Goal: Task Accomplishment & Management: Complete application form

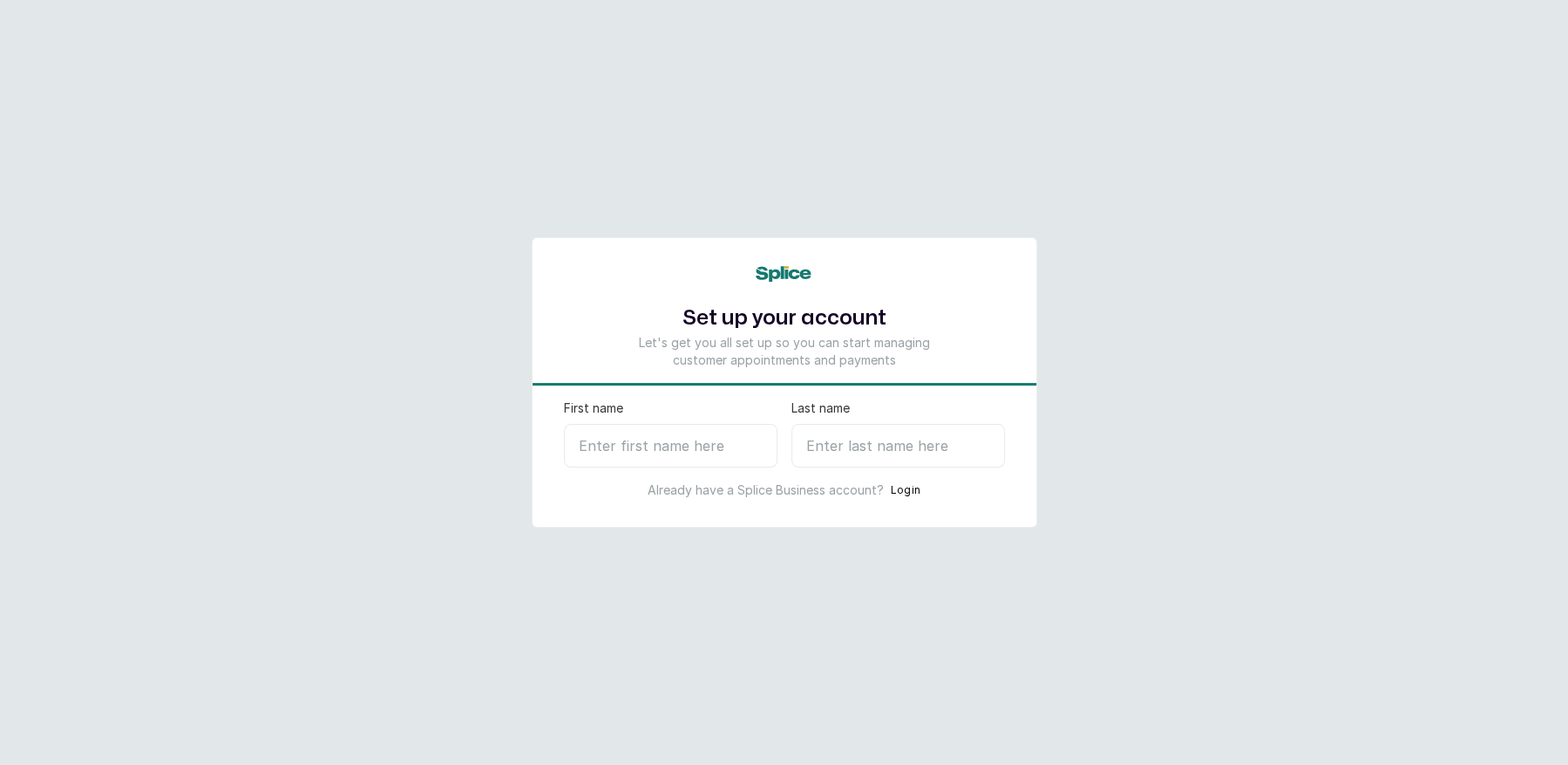
click at [645, 435] on input "First name" at bounding box center [671, 445] width 214 height 43
type input "T"
type input "Jack"
click at [850, 448] on input "Last name" at bounding box center [898, 445] width 214 height 43
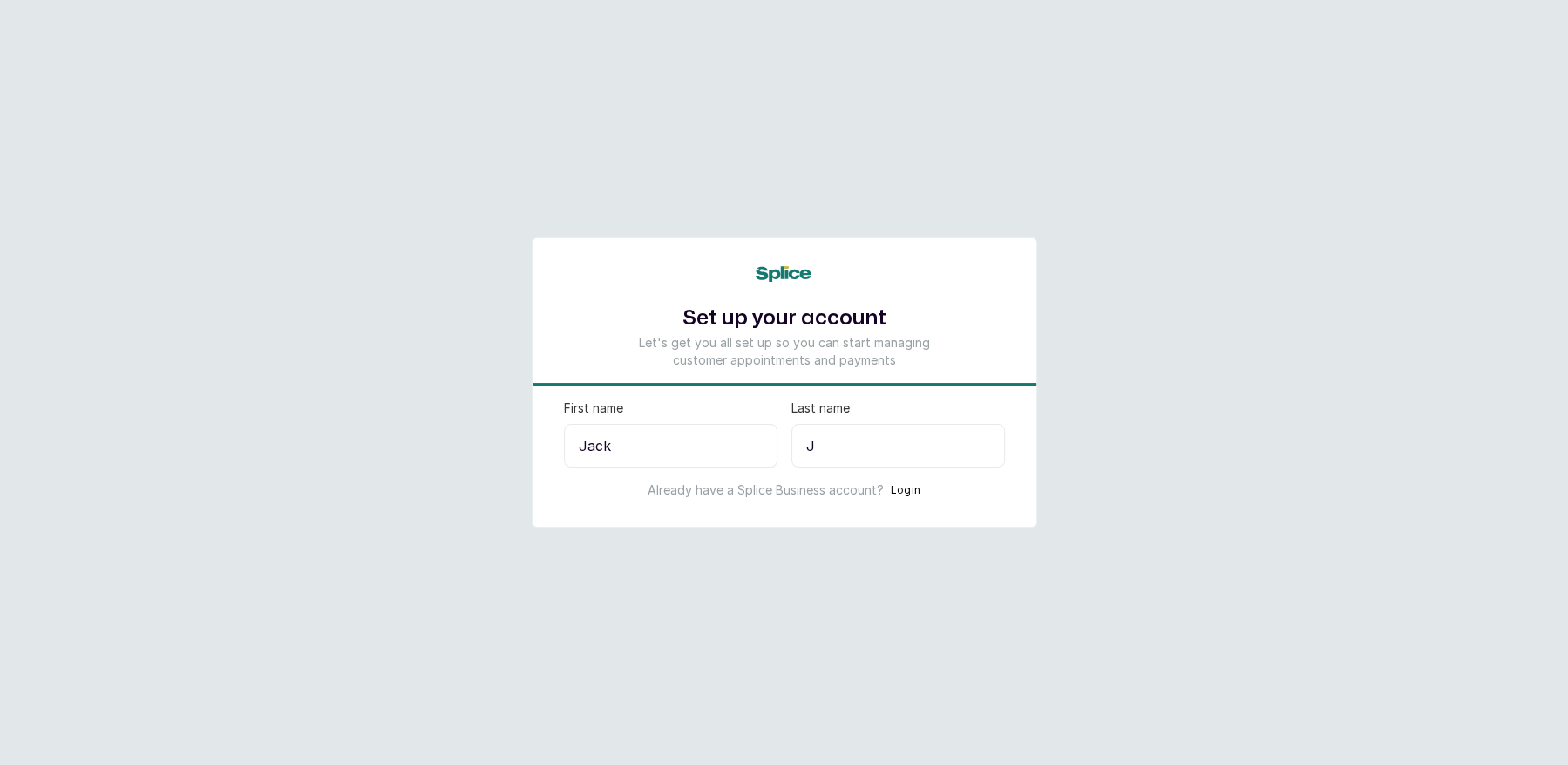
type input "Ji"
select select "NG"
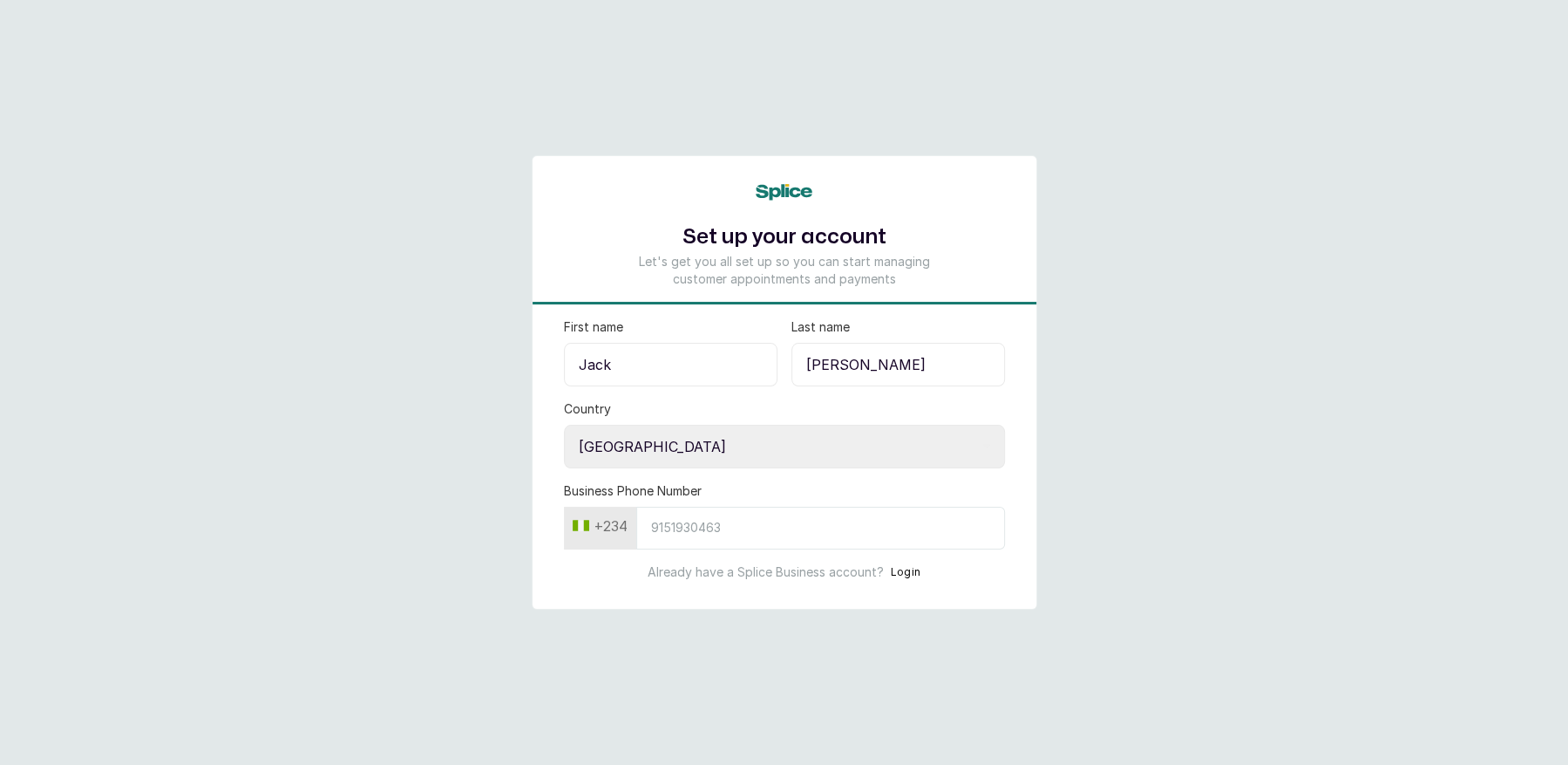
type input "Jill"
click at [785, 463] on select "Select country Nigeria Ghana" at bounding box center [784, 446] width 441 height 43
click at [564, 425] on select "Select country Nigeria Ghana" at bounding box center [784, 446] width 441 height 43
click at [692, 518] on input "Business Phone Number" at bounding box center [821, 529] width 369 height 43
type input "8"
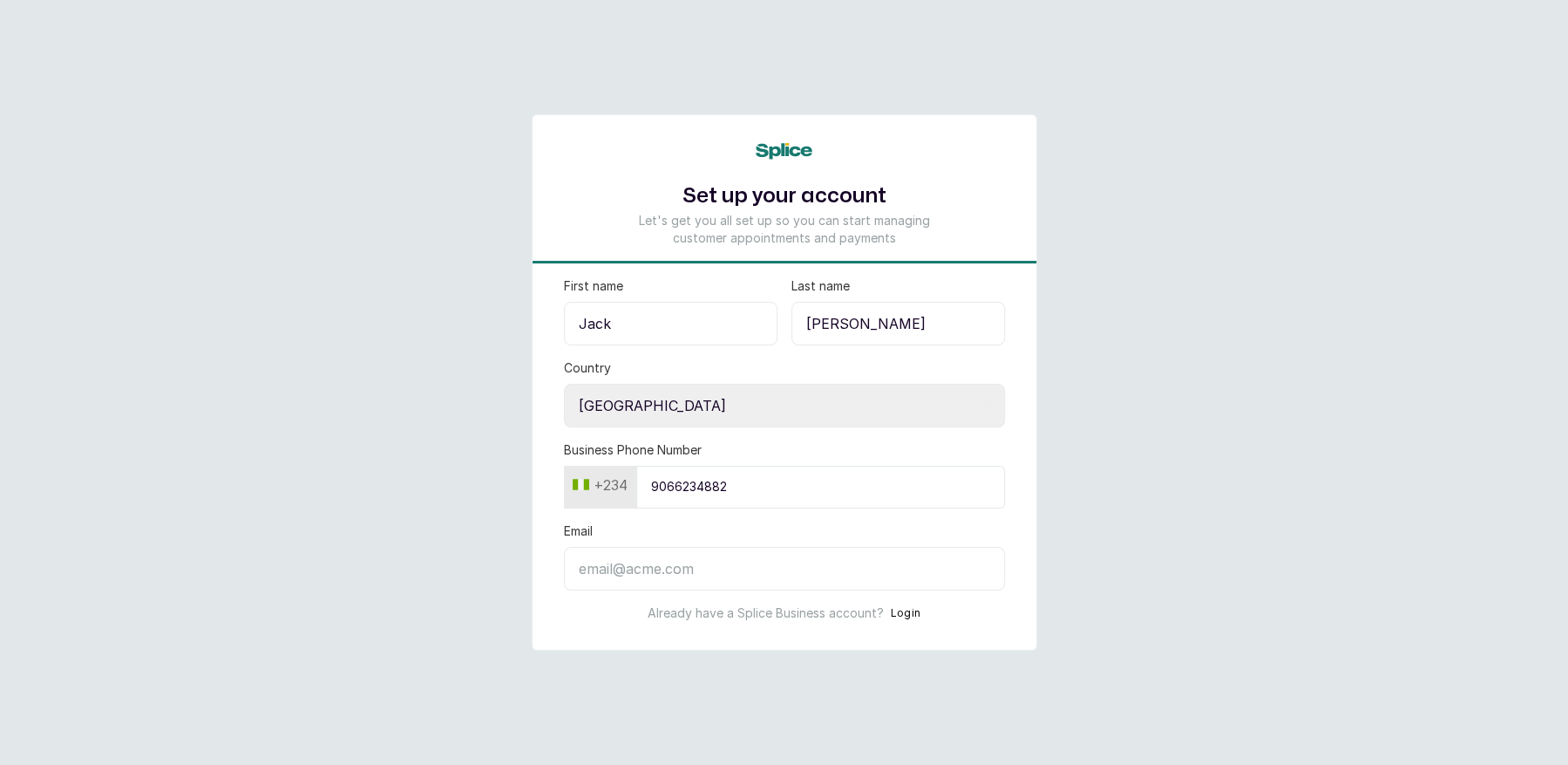
type input "9066234882"
click at [644, 574] on input "Email" at bounding box center [784, 568] width 441 height 43
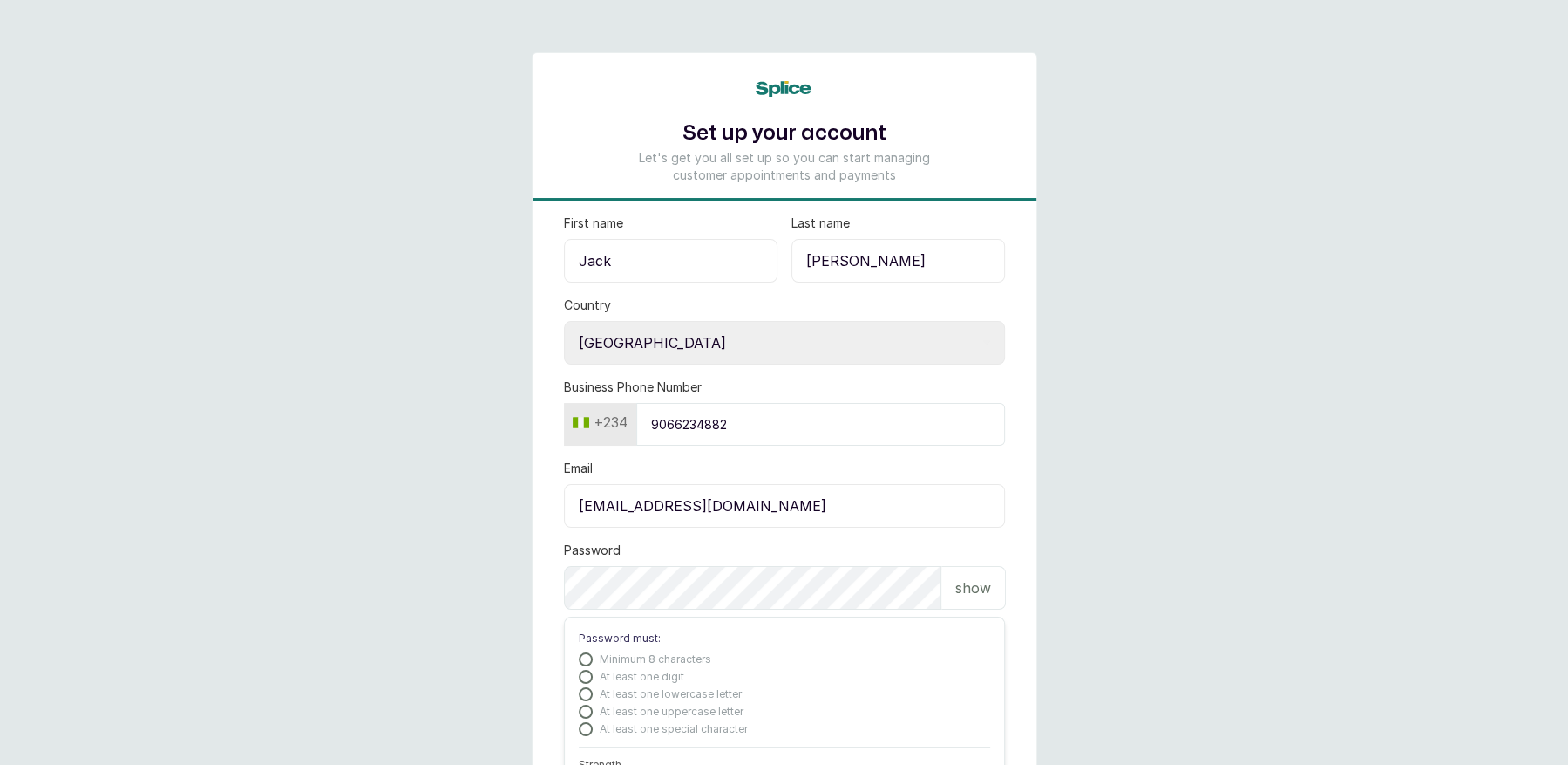
type input "[EMAIL_ADDRESS][DOMAIN_NAME]"
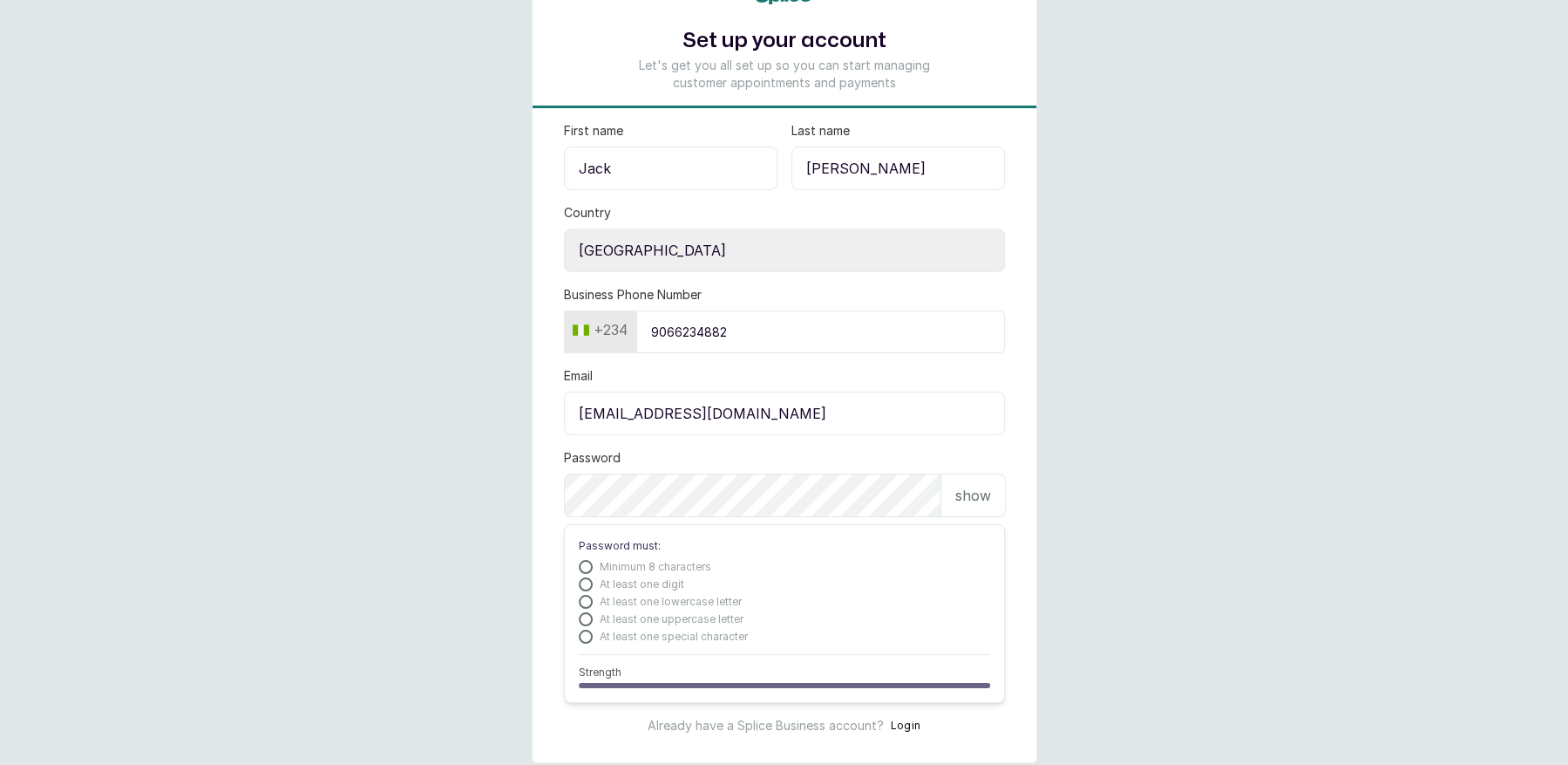
scroll to position [137, 0]
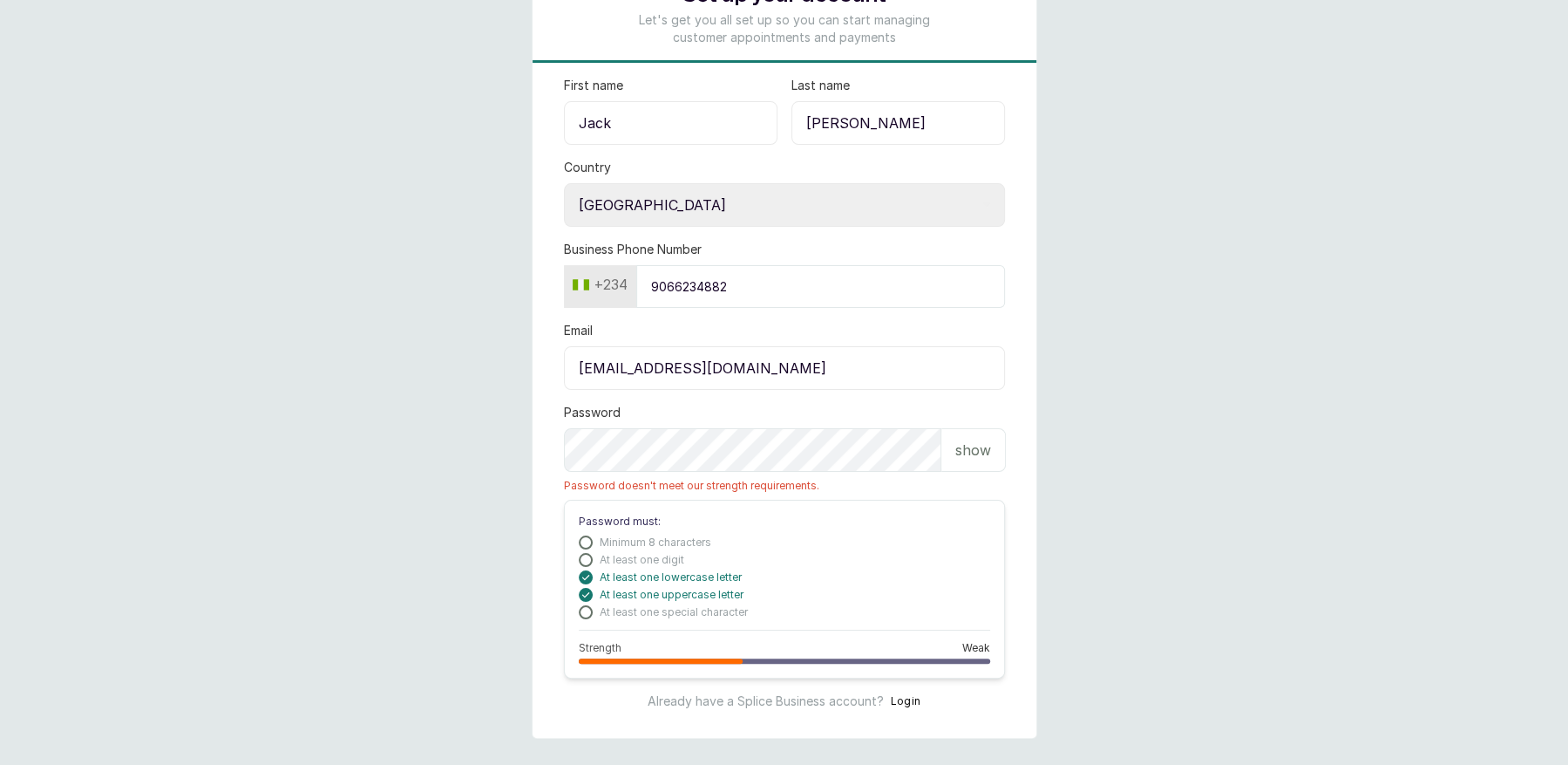
click at [989, 441] on p "show" at bounding box center [973, 449] width 35 height 21
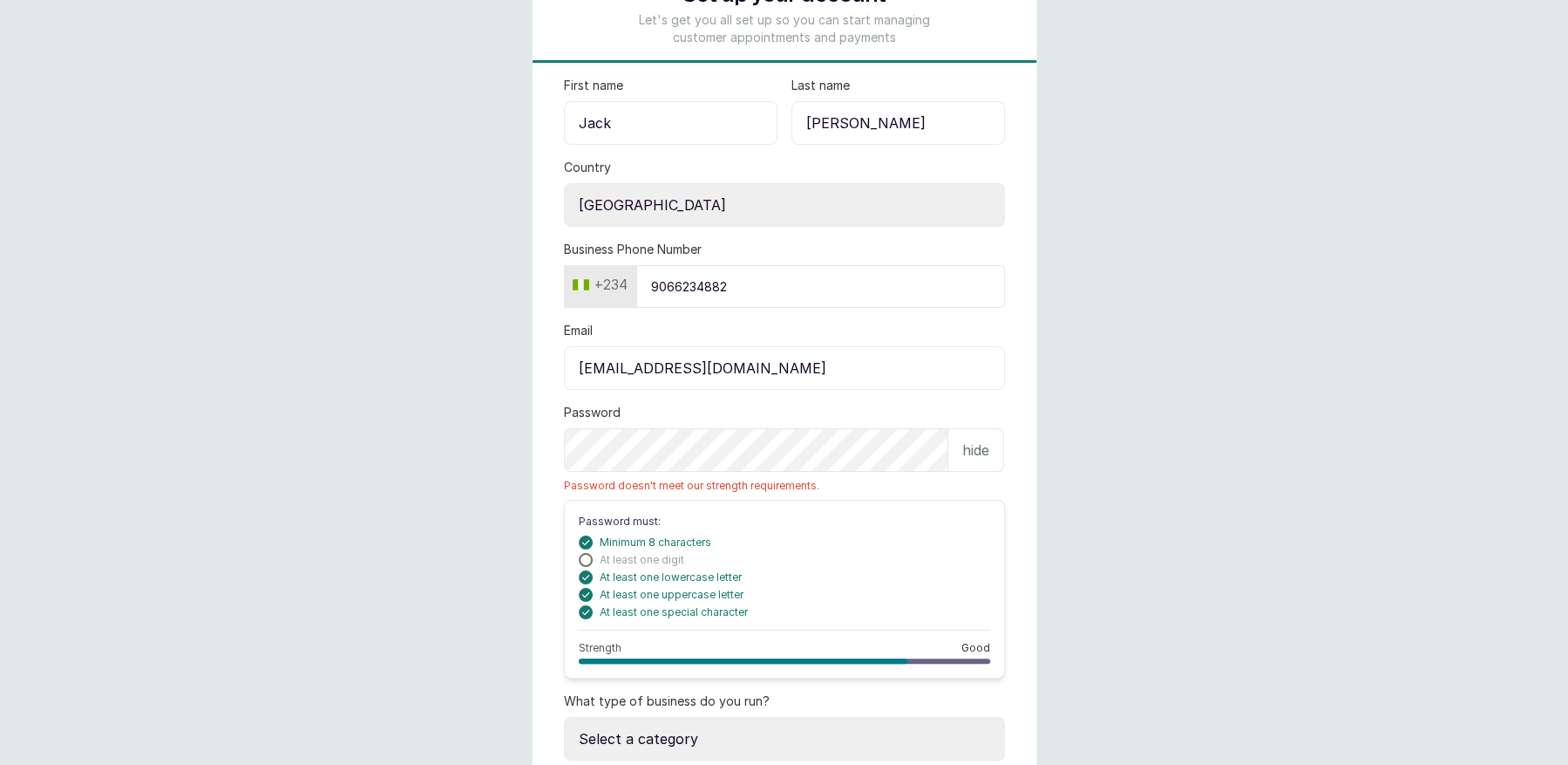
scroll to position [239, 0]
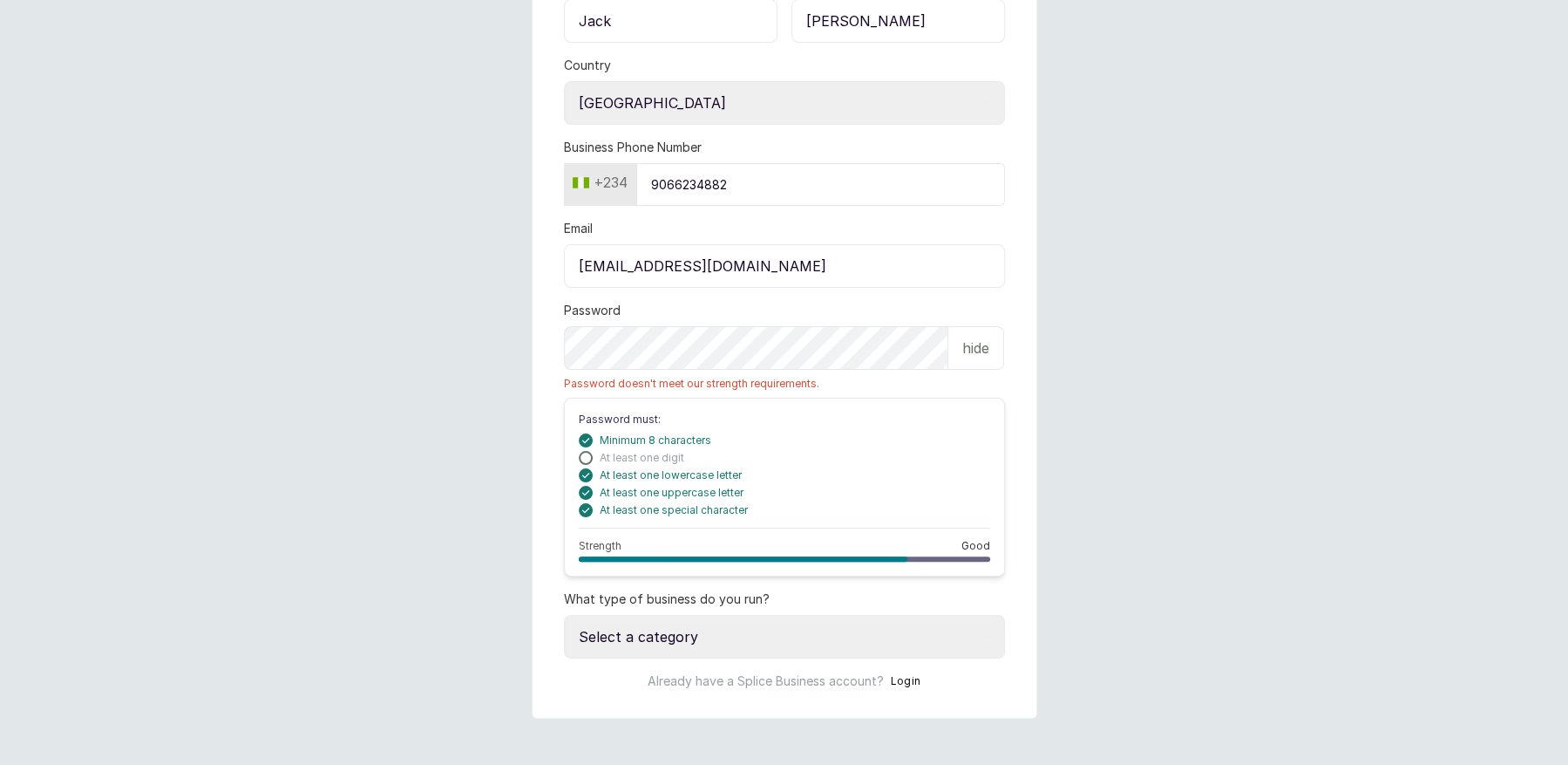
click at [664, 629] on select "Select a category I have more than one location I manage a team of beauty profe…" at bounding box center [784, 637] width 441 height 43
select select "manage_a_team"
click at [564, 615] on select "Select a category I have more than one location I manage a team of beauty profe…" at bounding box center [784, 637] width 441 height 43
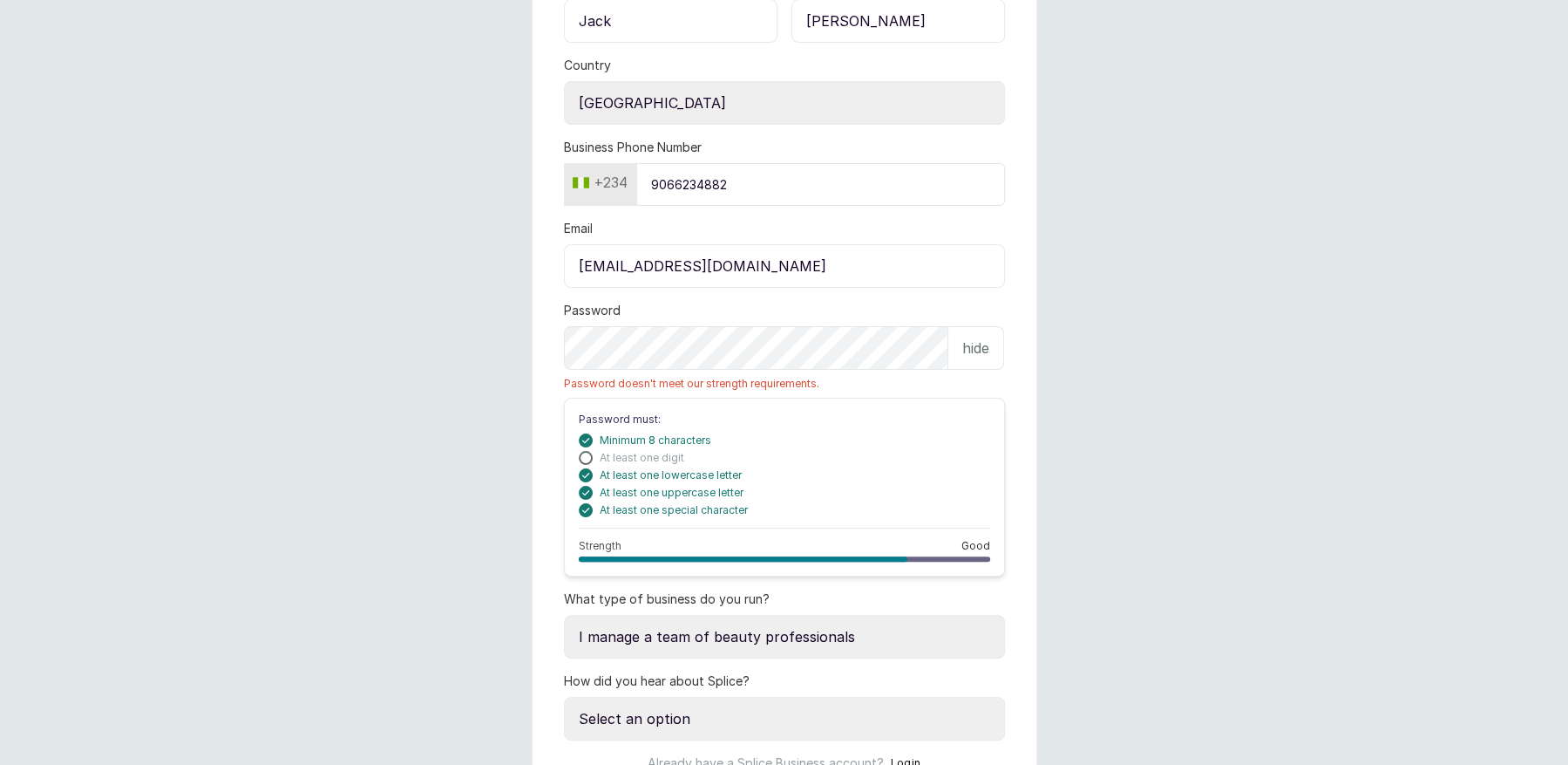
scroll to position [321, 0]
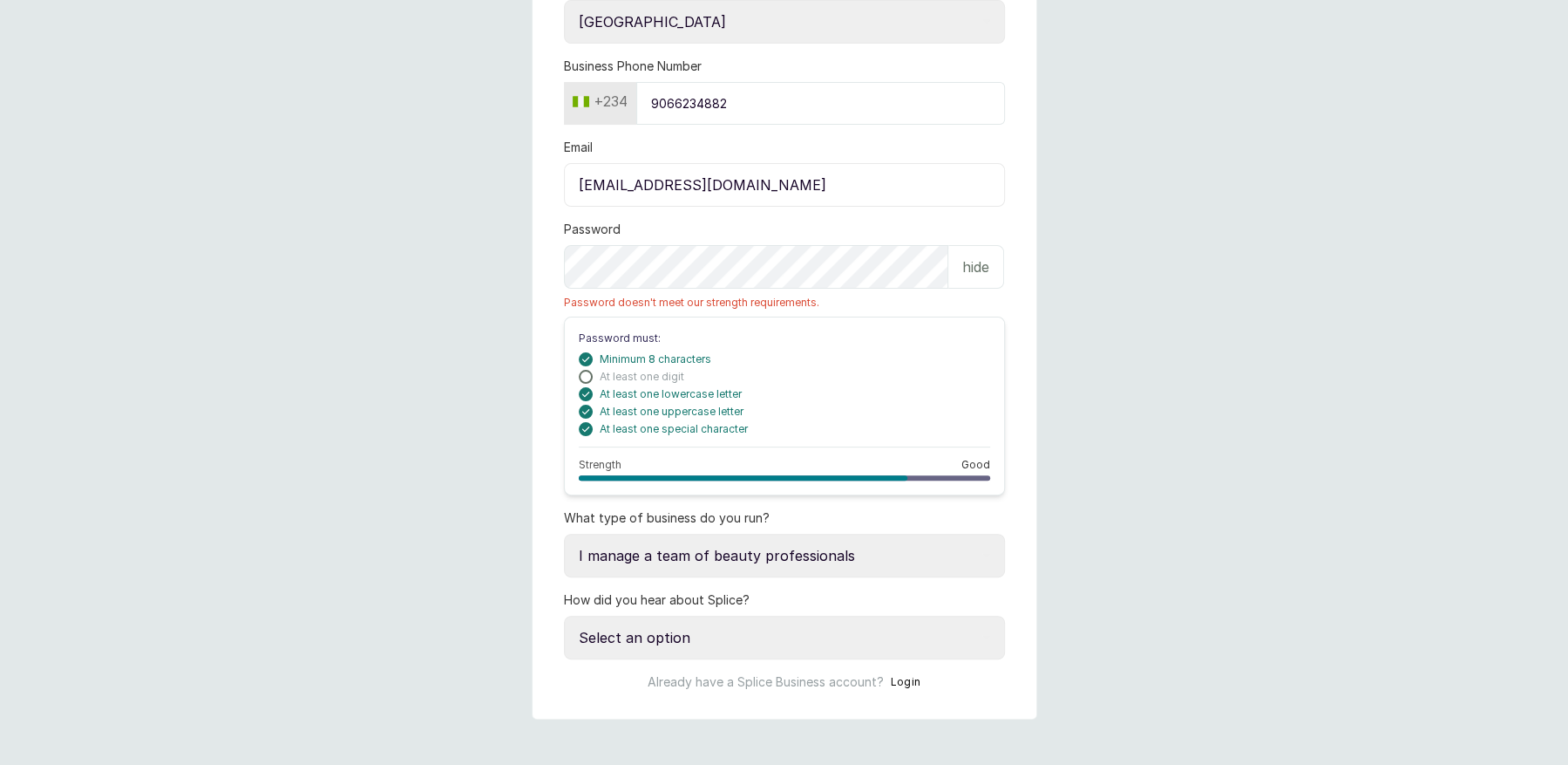
click at [683, 635] on select "Select an option Google search Instagram Facebook LinkedIn Splice Blog I was re…" at bounding box center [784, 638] width 441 height 43
select select "referred_by_beauty_business_owner"
click at [564, 616] on select "Select an option Google search Instagram Facebook LinkedIn Splice Blog I was re…" at bounding box center [784, 638] width 441 height 43
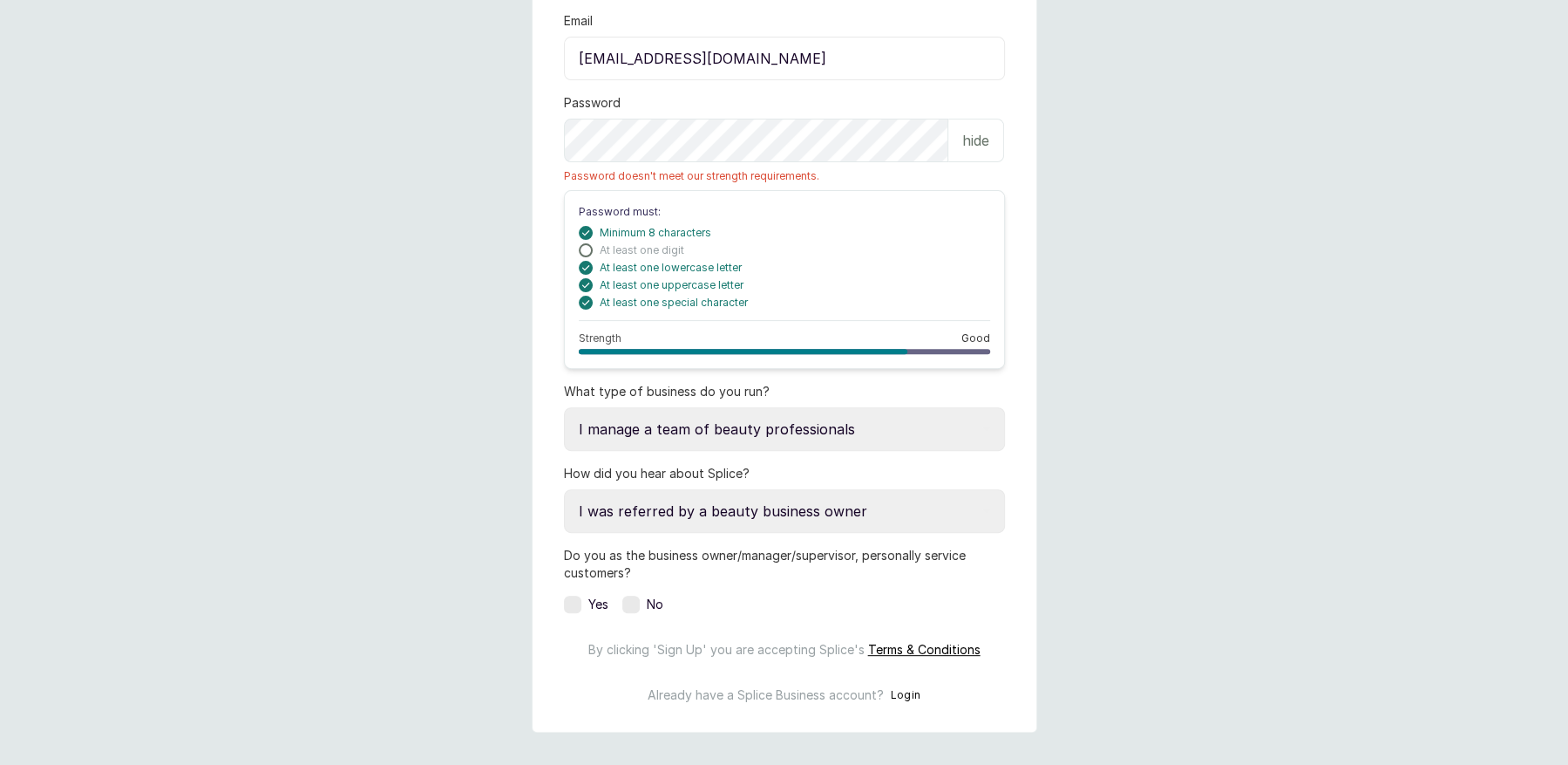
scroll to position [460, 0]
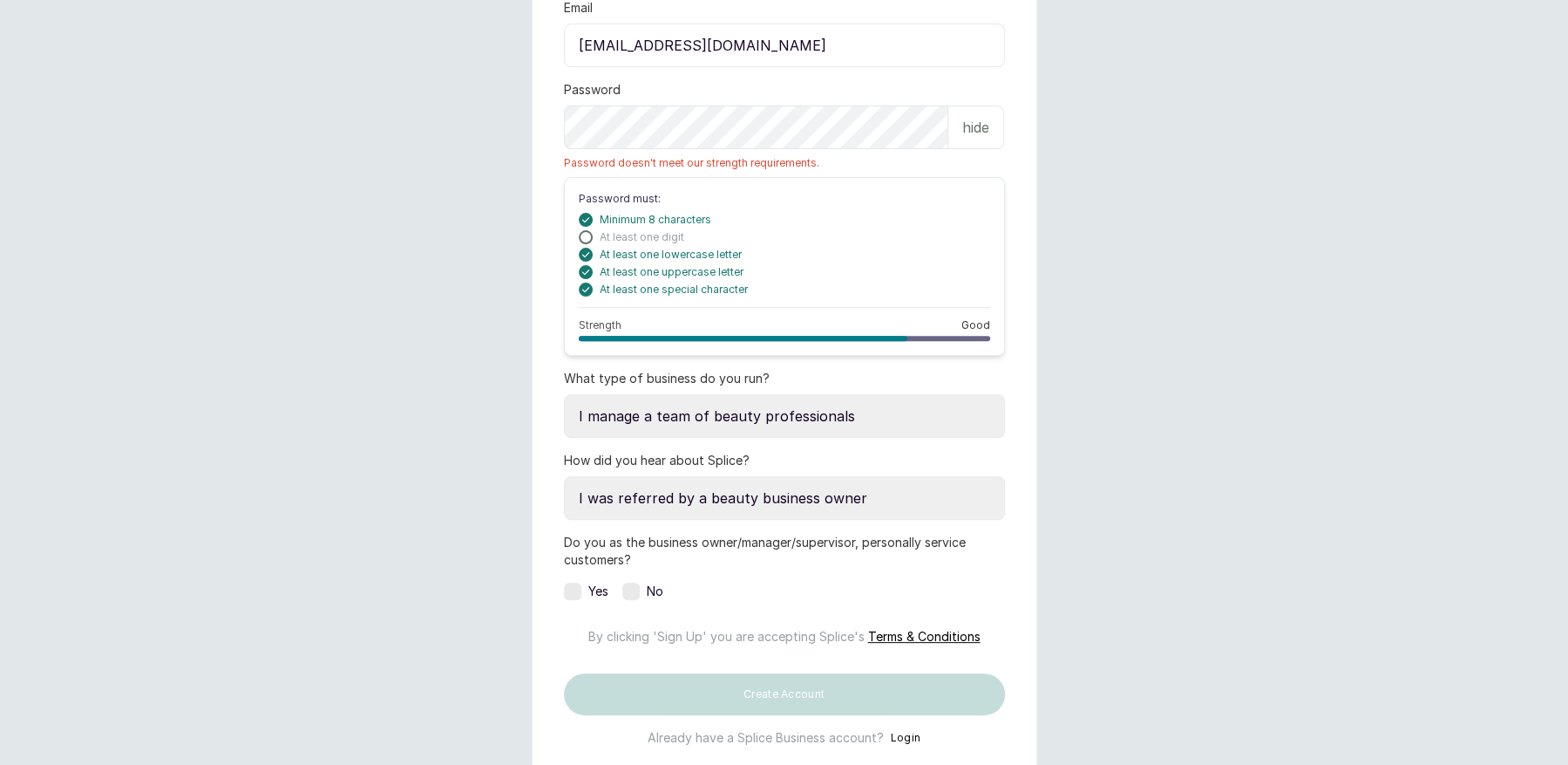
click at [578, 583] on label at bounding box center [573, 591] width 18 height 18
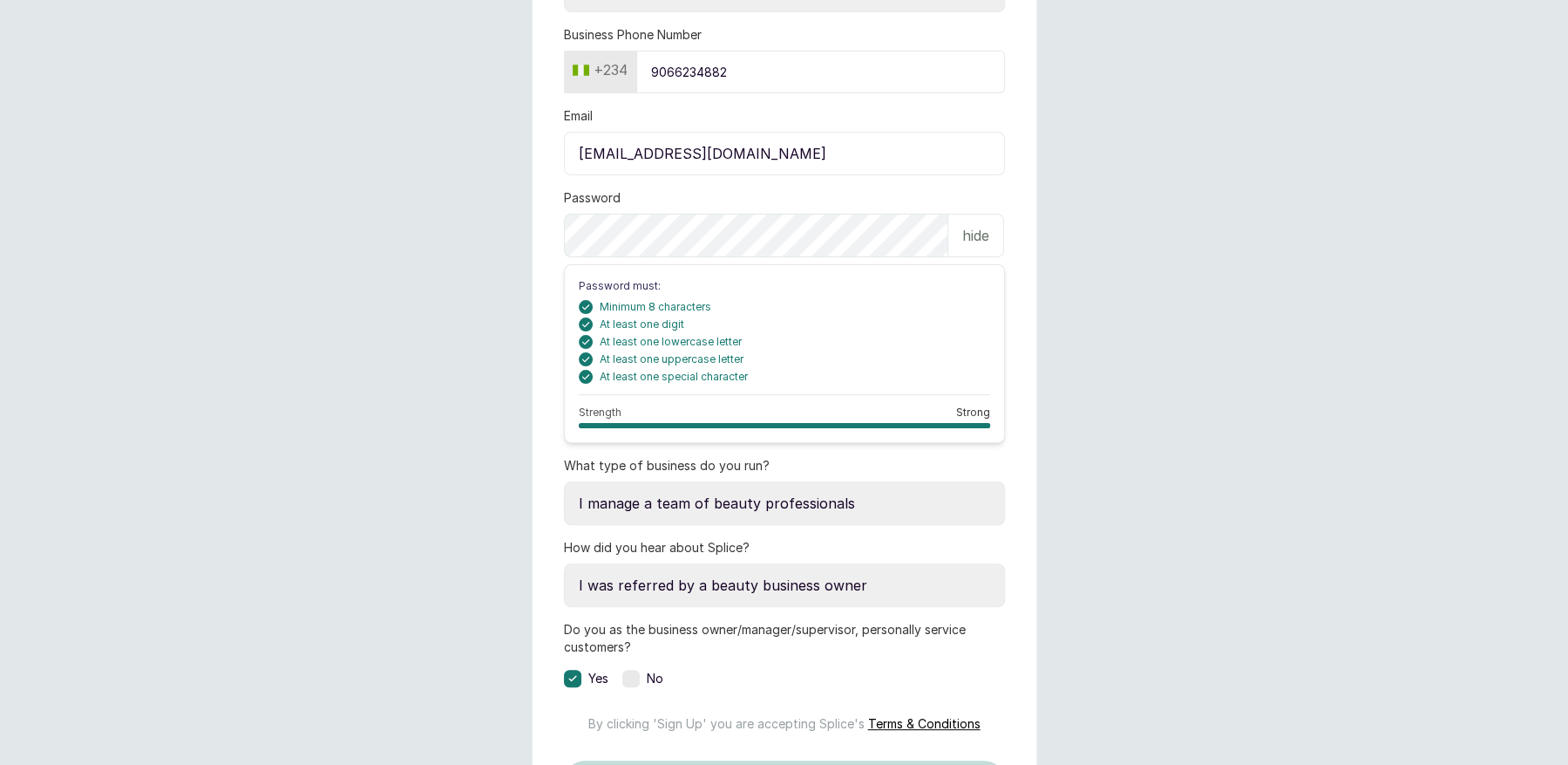
scroll to position [557, 0]
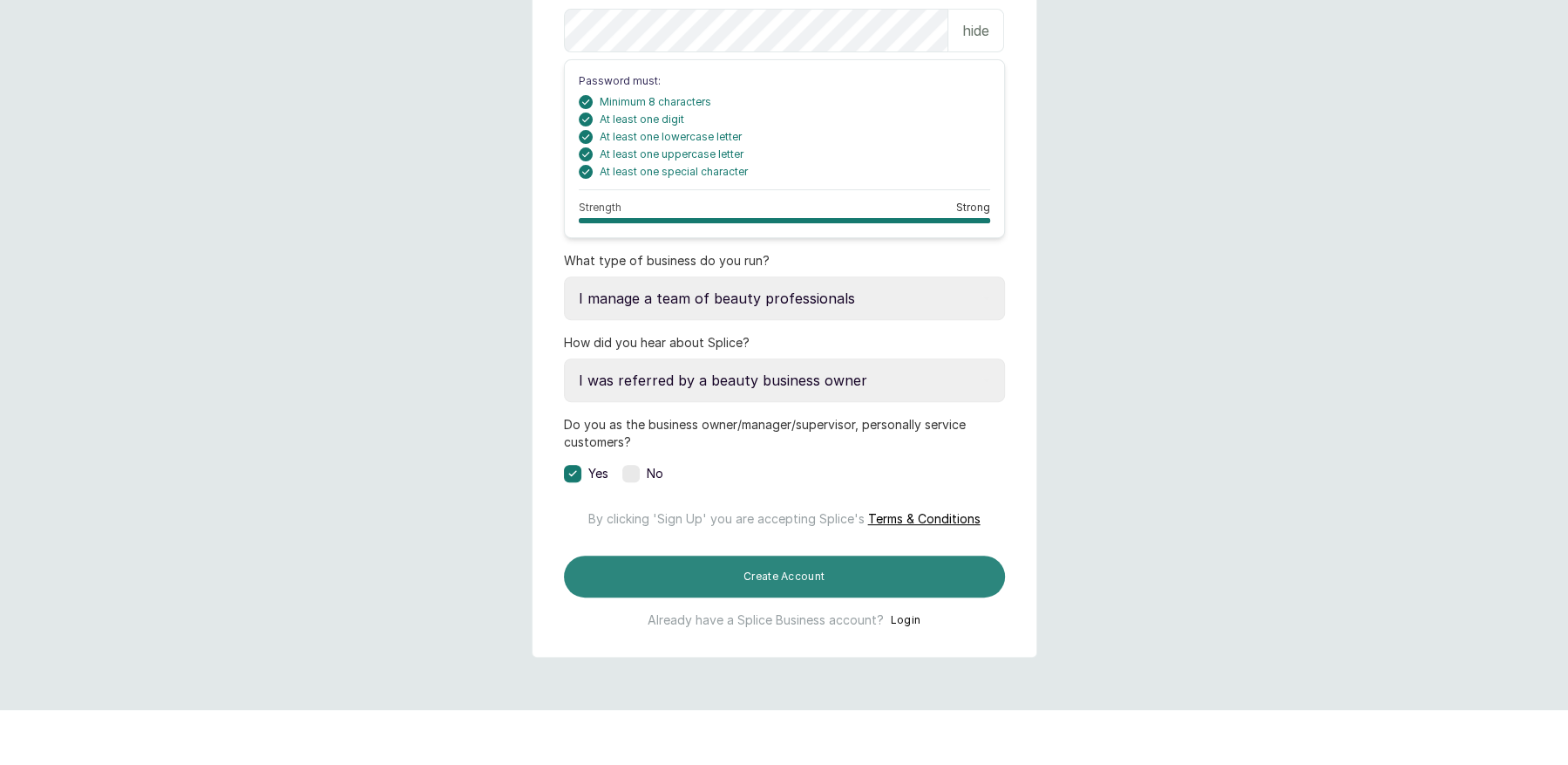
click at [739, 597] on button "Create Account" at bounding box center [784, 576] width 441 height 42
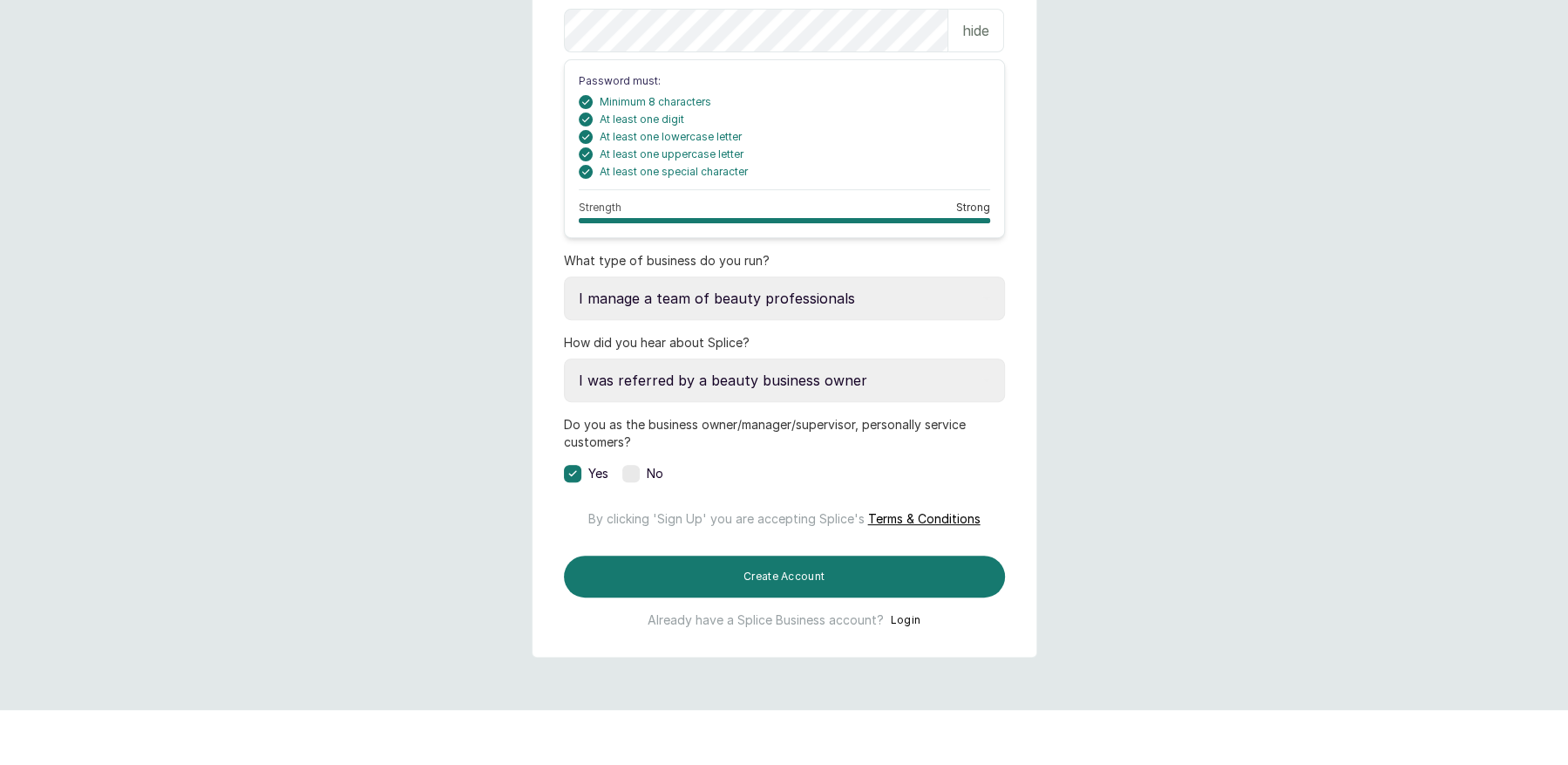
click at [908, 629] on button "Login" at bounding box center [906, 620] width 30 height 18
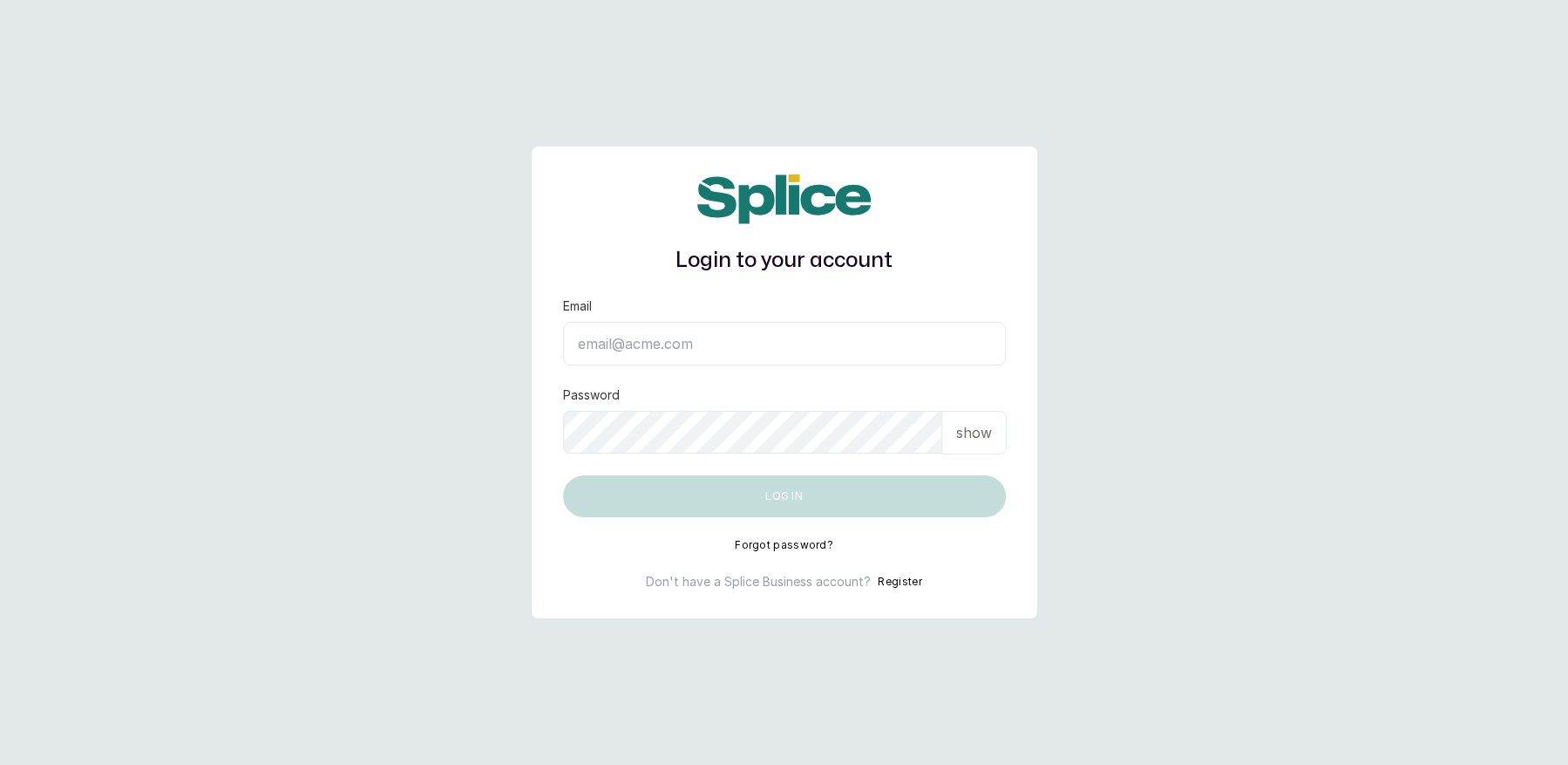
click at [627, 365] on form "Email Password show Log in" at bounding box center [784, 407] width 443 height 220
click at [615, 352] on input "Email" at bounding box center [784, 343] width 443 height 43
type input "[EMAIL_ADDRESS][DOMAIN_NAME]"
click at [960, 430] on p "show" at bounding box center [974, 432] width 35 height 21
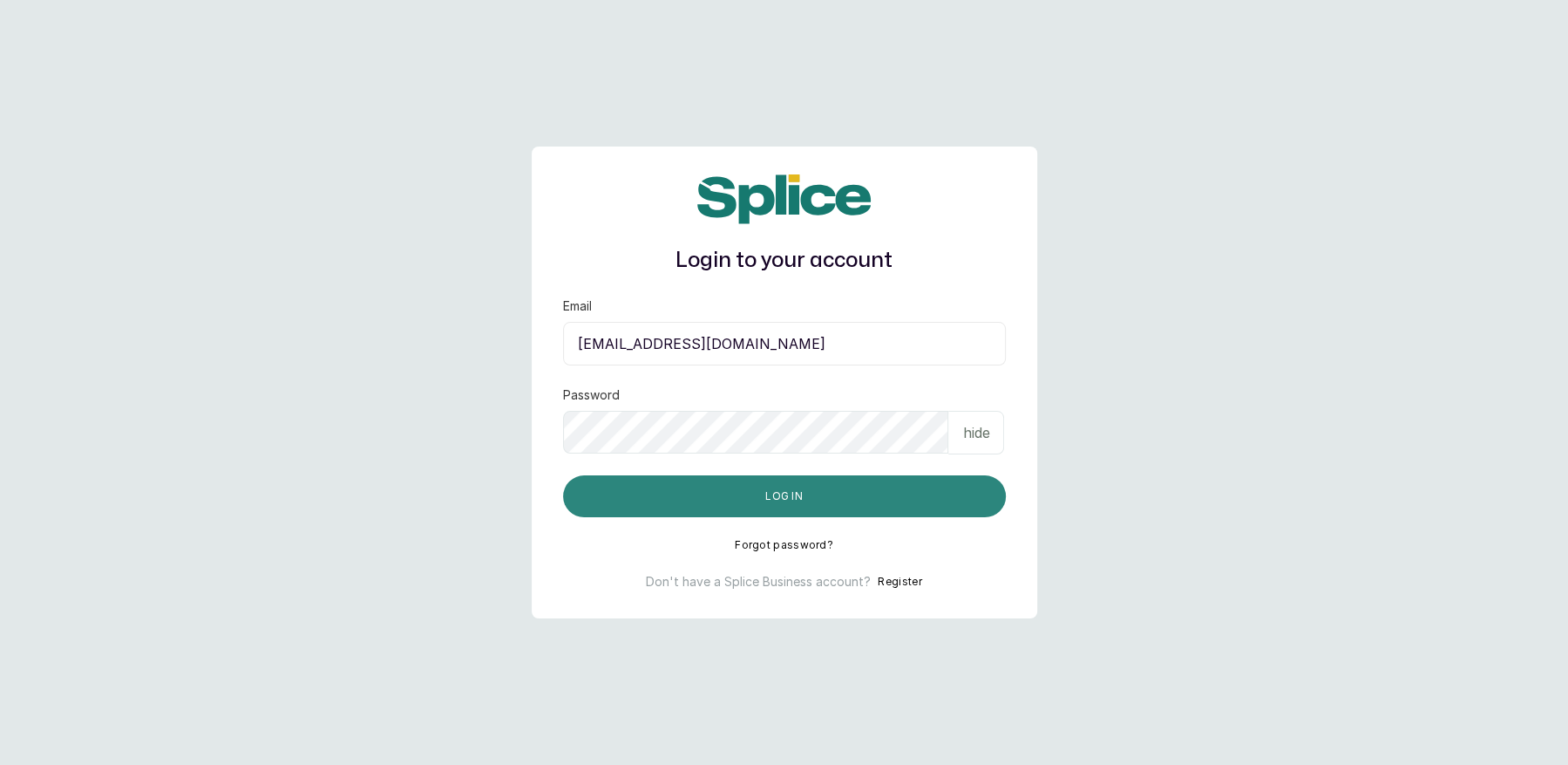
click at [793, 502] on button "Log in" at bounding box center [784, 496] width 443 height 42
click at [793, 499] on button "Log in" at bounding box center [784, 496] width 443 height 42
